Goal: Task Accomplishment & Management: Manage account settings

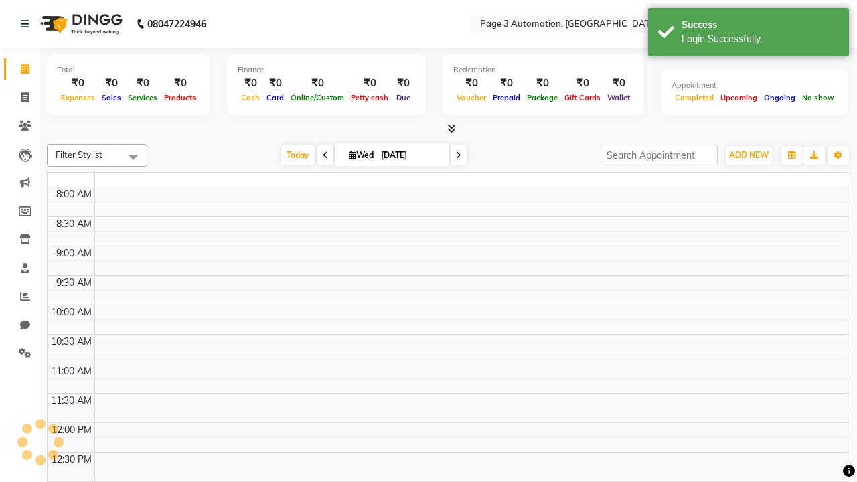
select select "en"
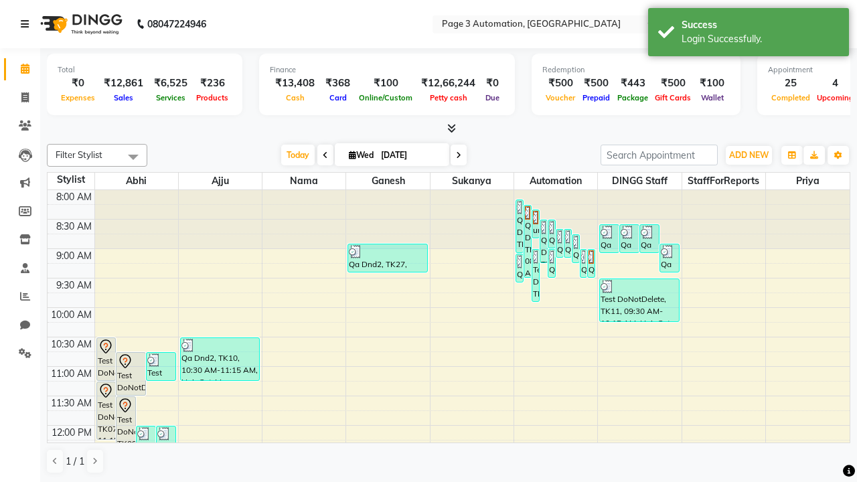
click at [27, 24] on icon at bounding box center [25, 23] width 8 height 9
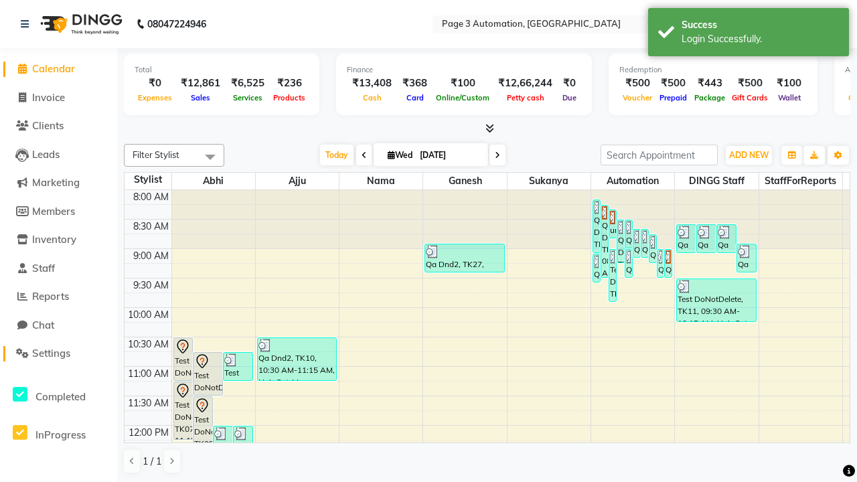
click at [58, 353] on span "Settings" at bounding box center [51, 353] width 38 height 13
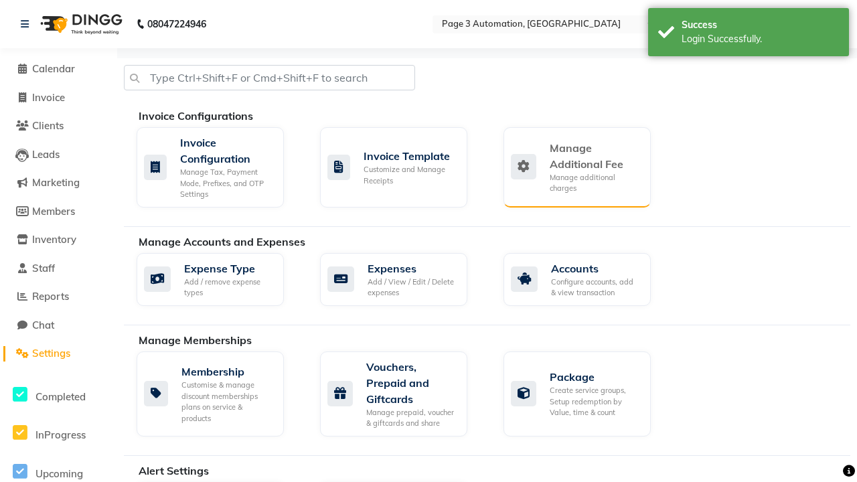
click at [576, 167] on div "Manage Additional Fee" at bounding box center [594, 156] width 90 height 32
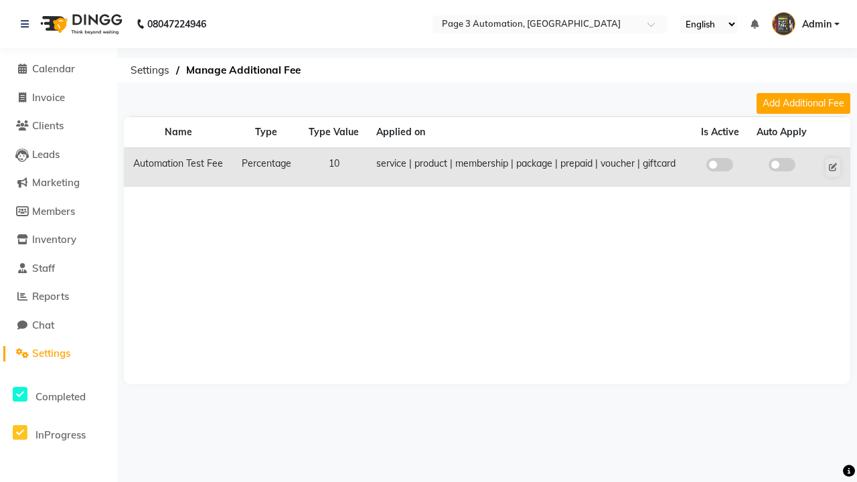
click at [719, 165] on span at bounding box center [719, 164] width 27 height 13
click at [719, 167] on input "checkbox" at bounding box center [719, 167] width 0 height 0
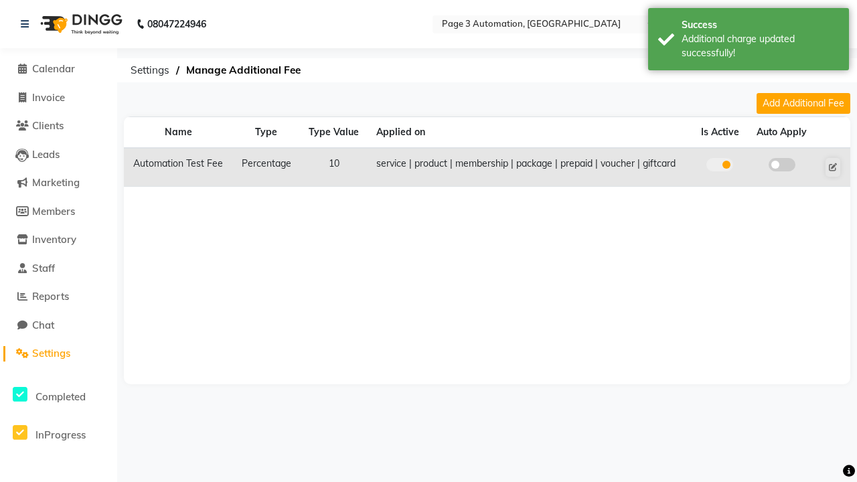
click at [781, 165] on span at bounding box center [781, 164] width 27 height 13
click at [782, 167] on input "checkbox" at bounding box center [782, 167] width 0 height 0
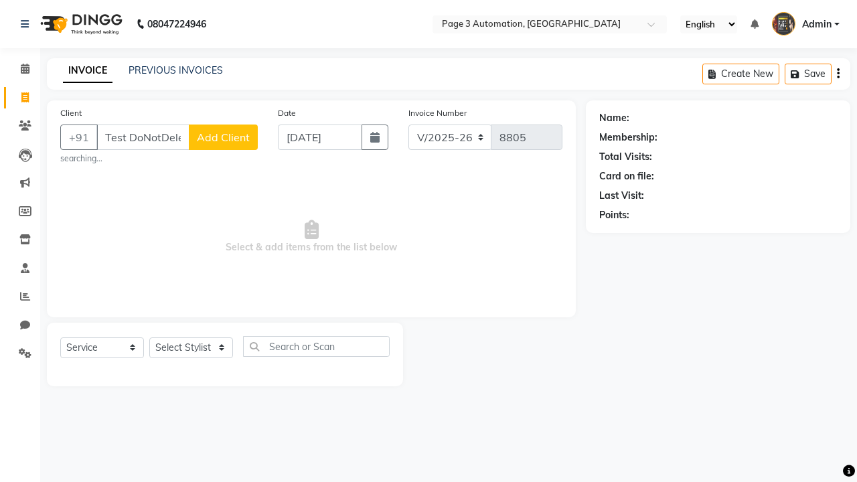
select select "2774"
select select "service"
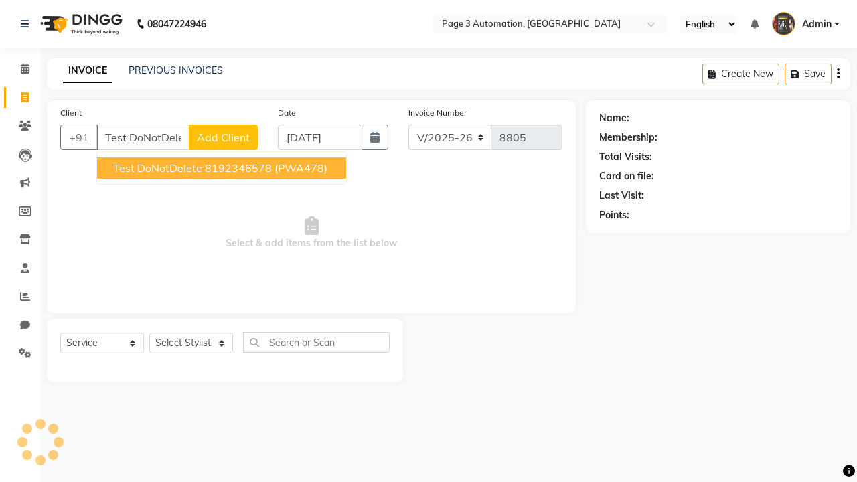
click at [223, 168] on ngb-highlight "8192346578" at bounding box center [238, 167] width 67 height 13
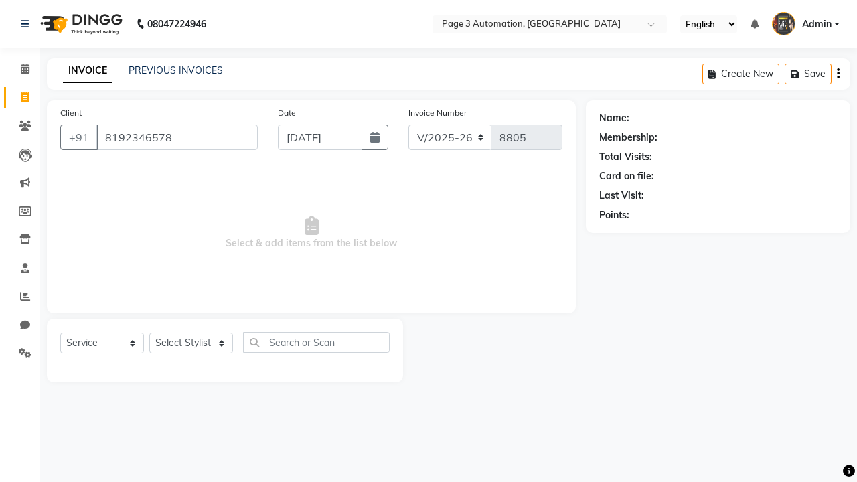
type input "8192346578"
select select "71572"
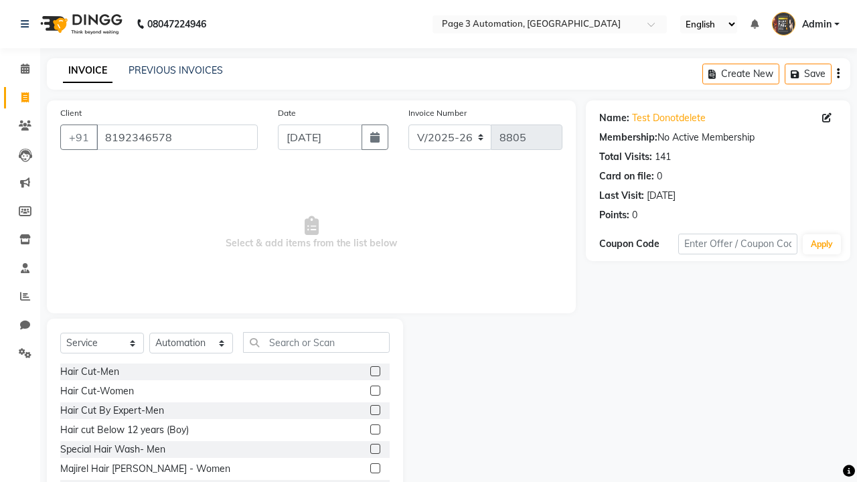
click at [374, 430] on label at bounding box center [375, 429] width 10 height 10
click at [374, 430] on input "checkbox" at bounding box center [374, 430] width 9 height 9
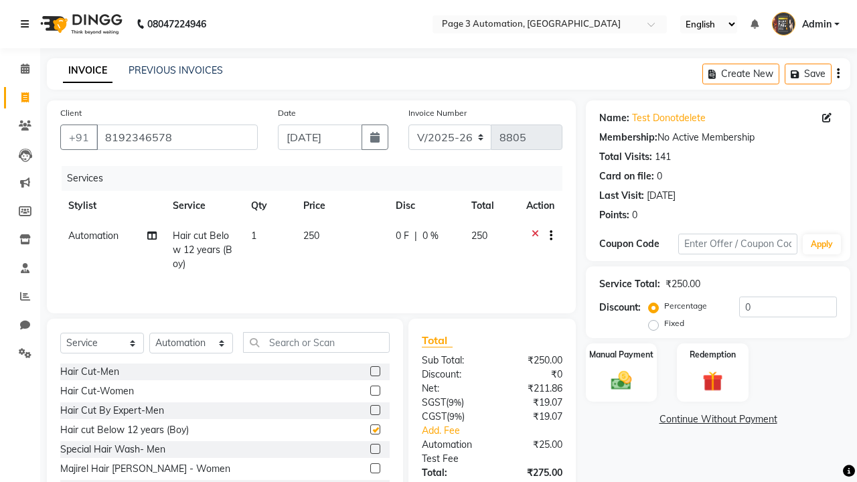
click at [27, 24] on icon at bounding box center [25, 23] width 8 height 9
checkbox input "false"
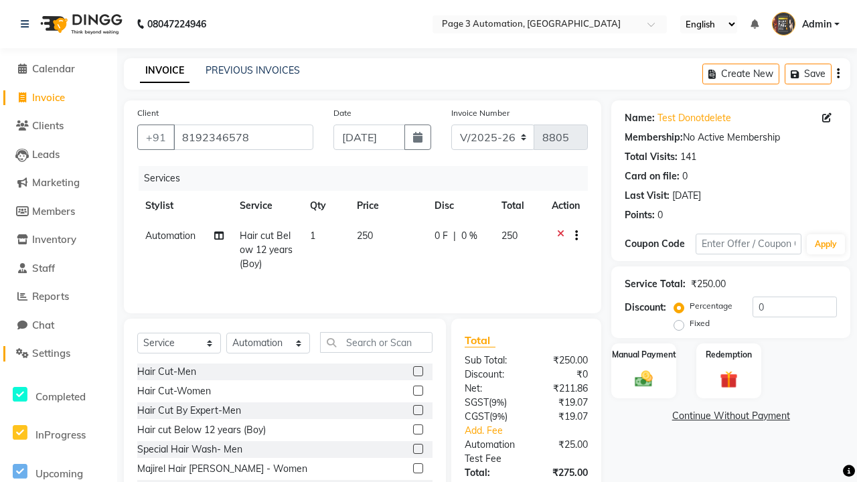
click at [58, 353] on span "Settings" at bounding box center [51, 353] width 38 height 13
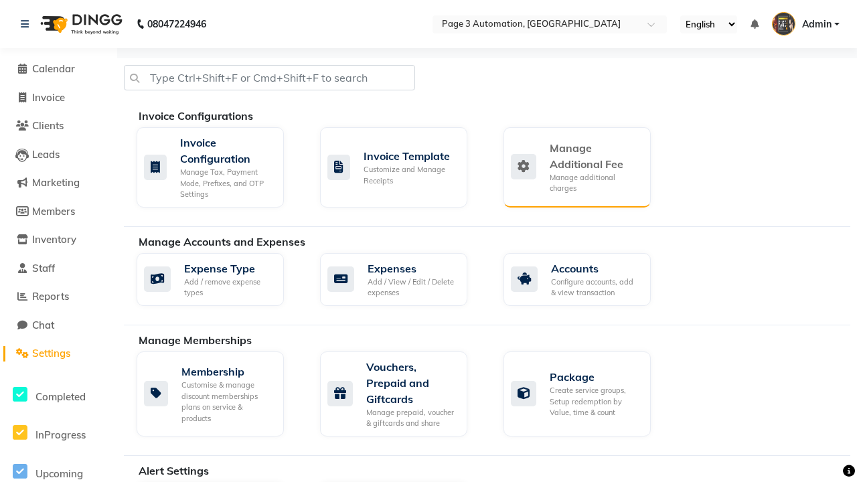
click at [576, 167] on div "Manage Additional Fee" at bounding box center [594, 156] width 90 height 32
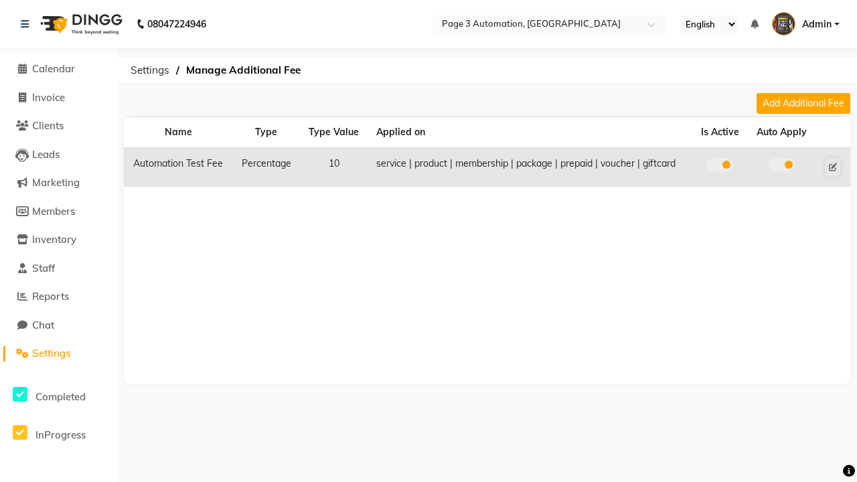
click at [719, 165] on span at bounding box center [719, 164] width 27 height 13
click at [719, 167] on input "checkbox" at bounding box center [719, 167] width 0 height 0
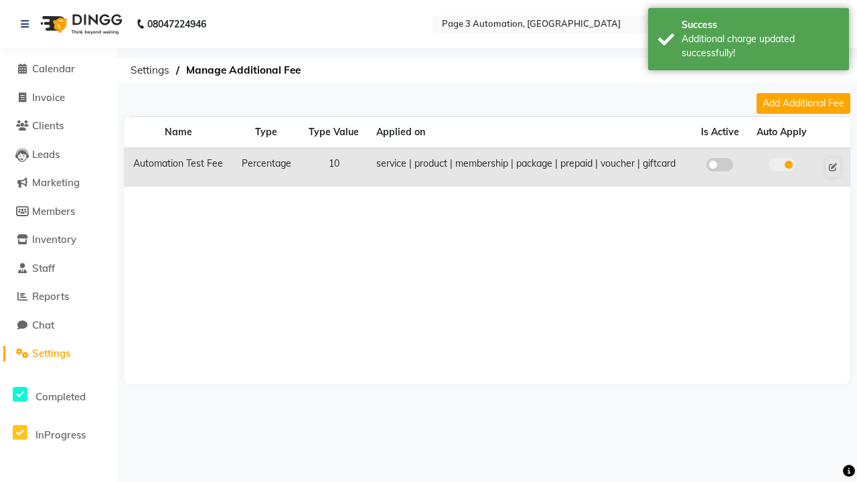
click at [781, 165] on span at bounding box center [781, 164] width 27 height 13
click at [782, 167] on input "checkbox" at bounding box center [782, 167] width 0 height 0
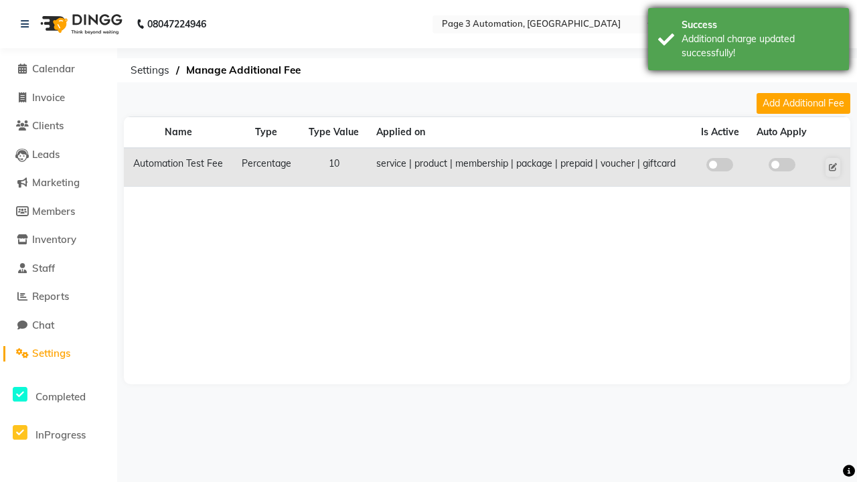
click at [748, 41] on div "Additional charge updated successfully!" at bounding box center [759, 46] width 157 height 28
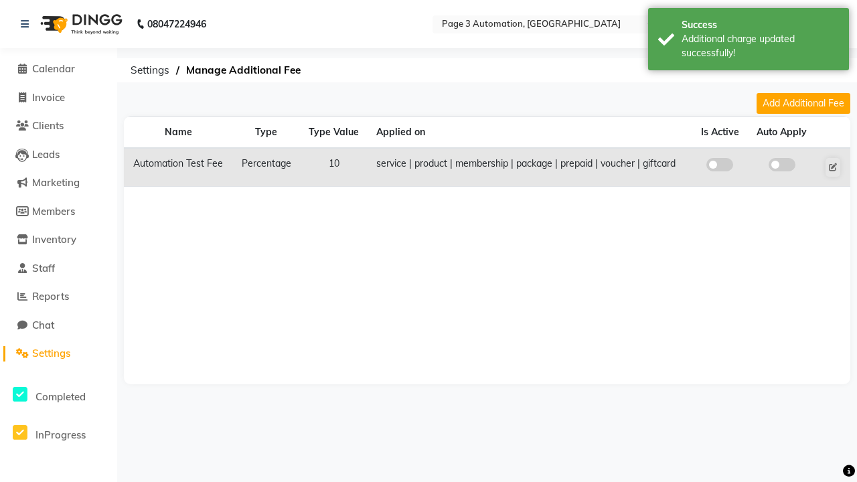
click at [802, 24] on span "Admin" at bounding box center [816, 24] width 29 height 14
